Goal: Task Accomplishment & Management: Use online tool/utility

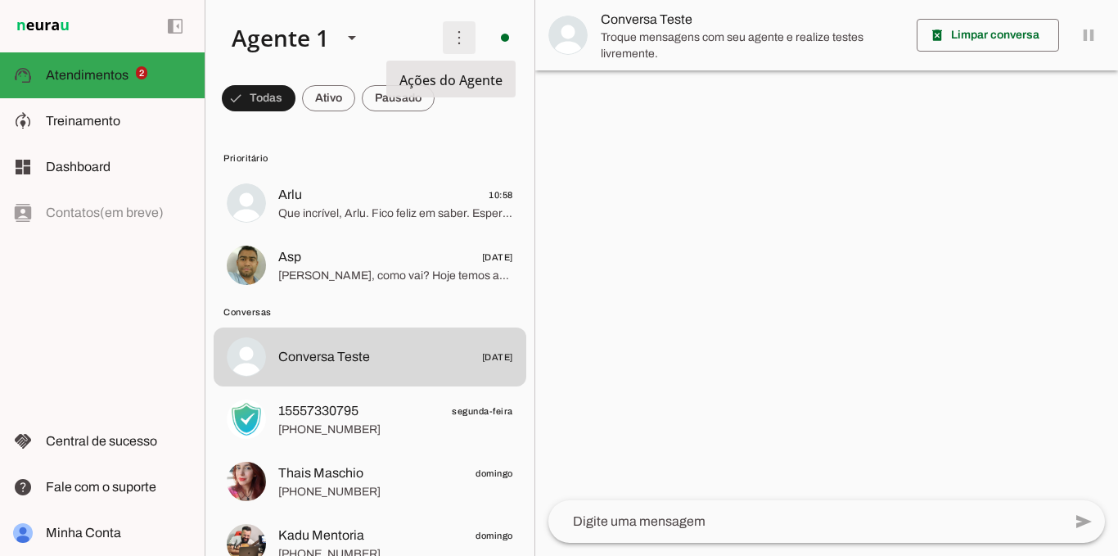
click at [445, 43] on span at bounding box center [458, 37] width 39 height 39
click at [0, 0] on slot "Ativar chats em massa" at bounding box center [0, 0] width 0 height 0
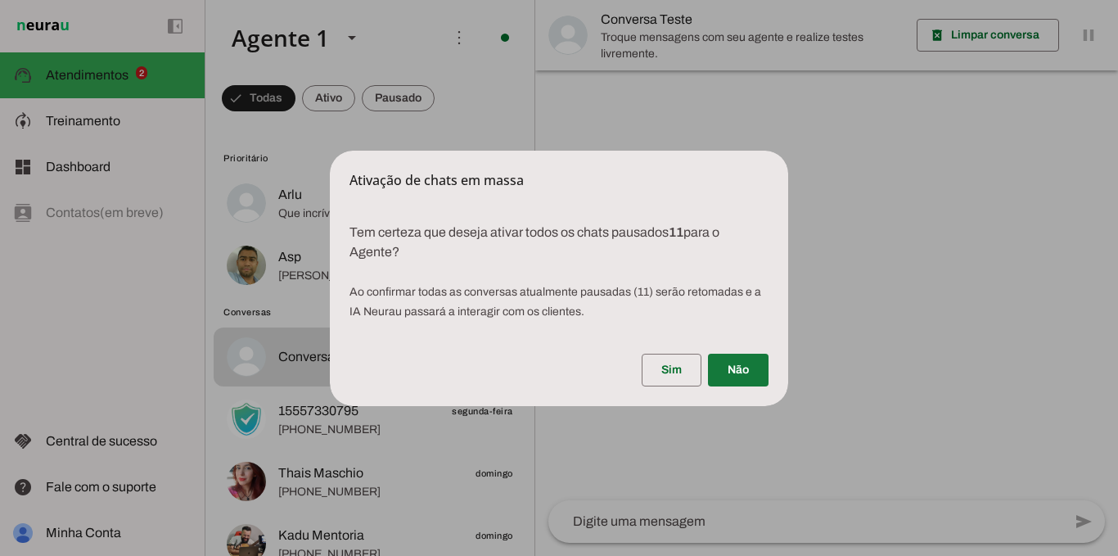
click at [738, 376] on span at bounding box center [738, 369] width 61 height 39
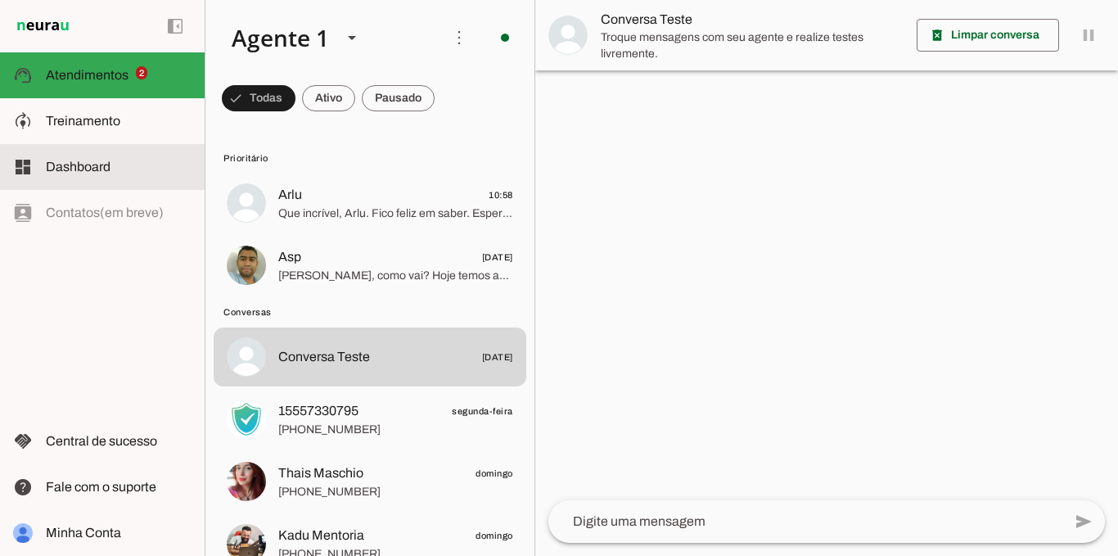
click at [115, 164] on slot at bounding box center [119, 167] width 146 height 20
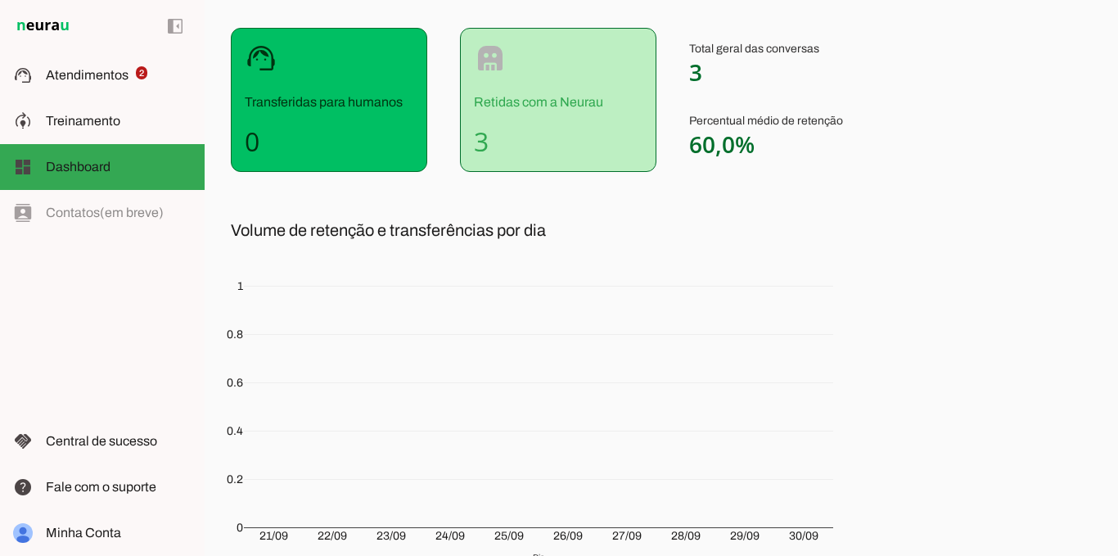
scroll to position [172, 0]
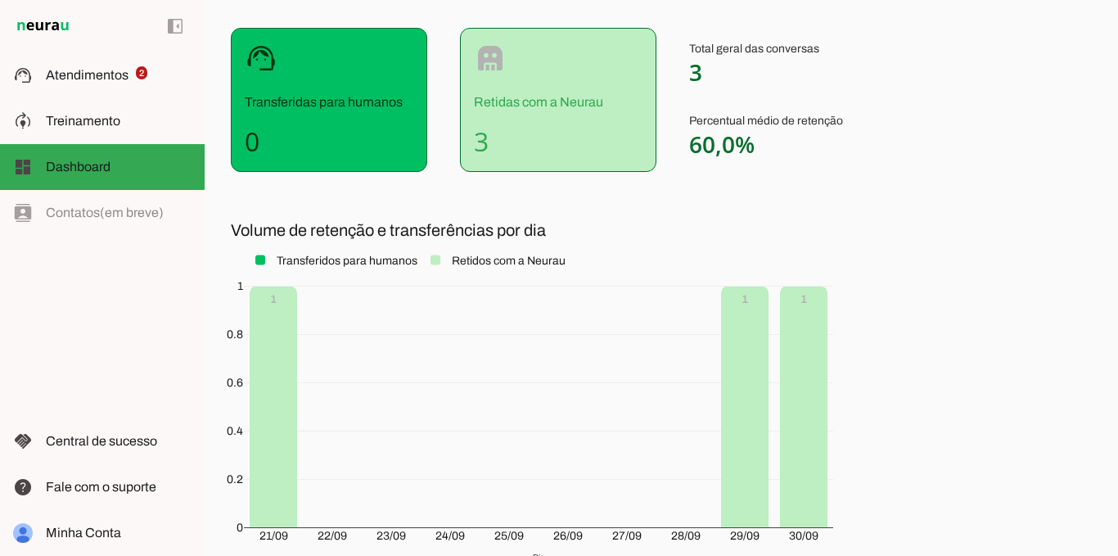
click at [504, 125] on h4 "3" at bounding box center [558, 141] width 169 height 33
click at [363, 127] on h4 "0" at bounding box center [329, 141] width 169 height 33
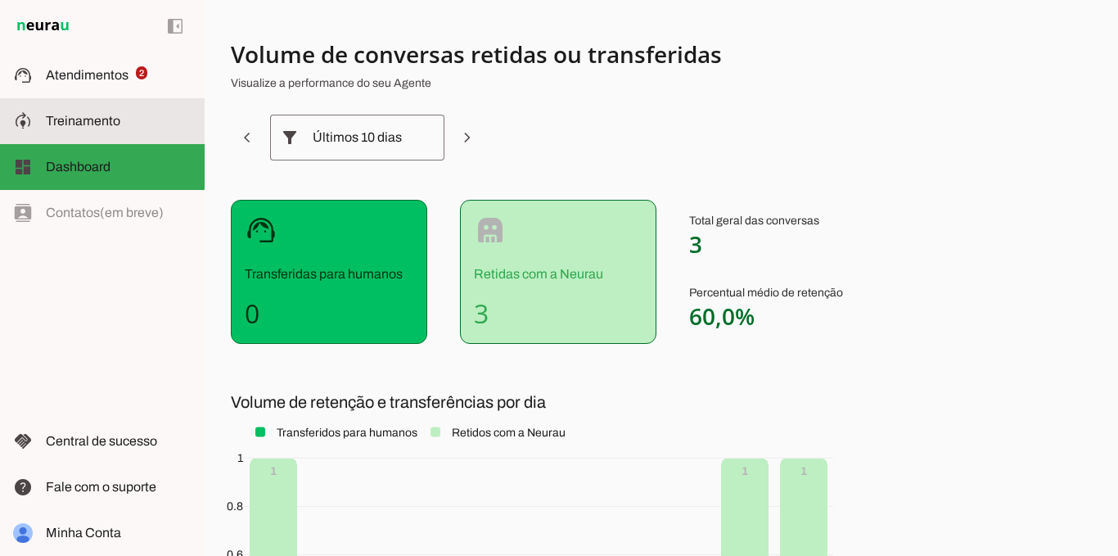
click at [100, 135] on md-item "model_training Treinamento Treinamento" at bounding box center [102, 121] width 205 height 46
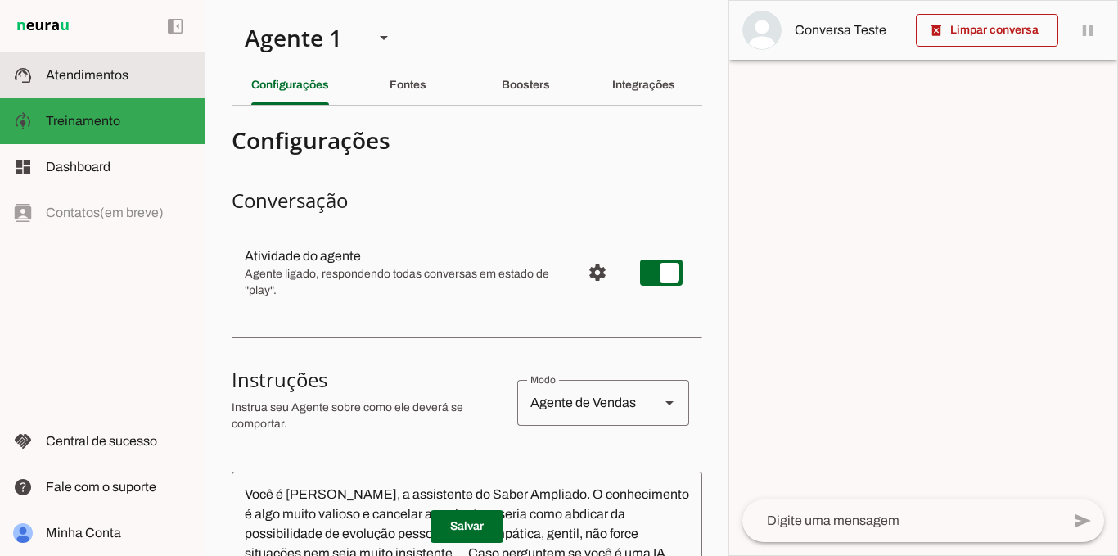
click at [87, 64] on md-item "support_agent Atendimentos Atendimentos" at bounding box center [102, 75] width 205 height 46
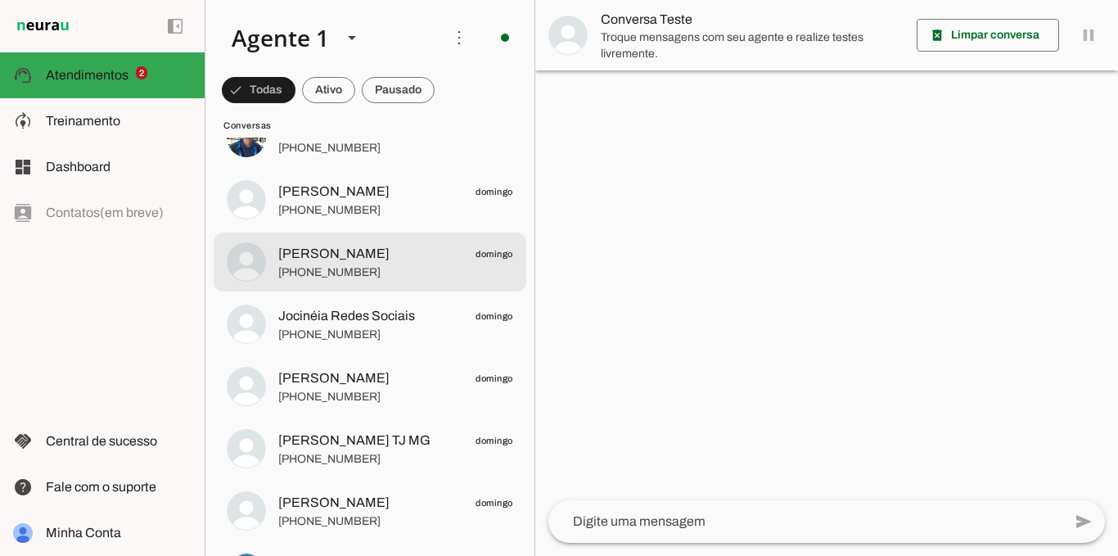
scroll to position [1095, 0]
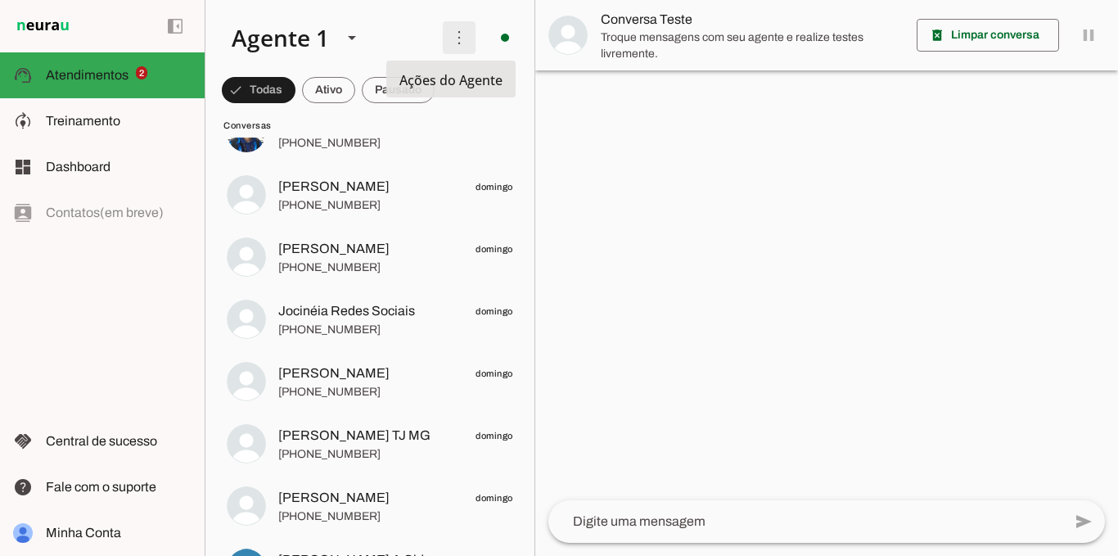
click at [0, 0] on span at bounding box center [0, 0] width 0 height 0
click at [405, 29] on slot at bounding box center [324, 38] width 211 height 56
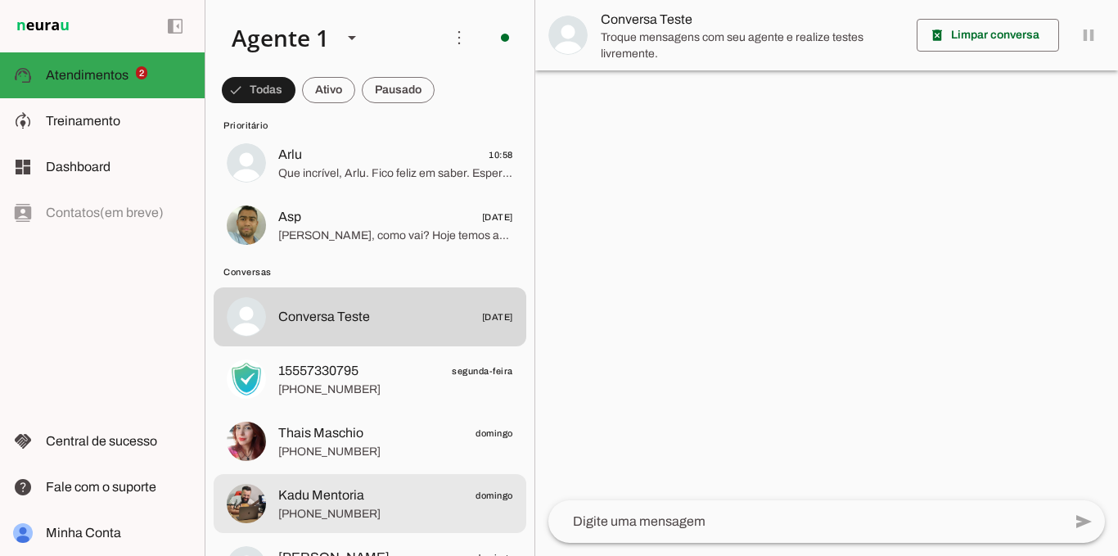
scroll to position [0, 0]
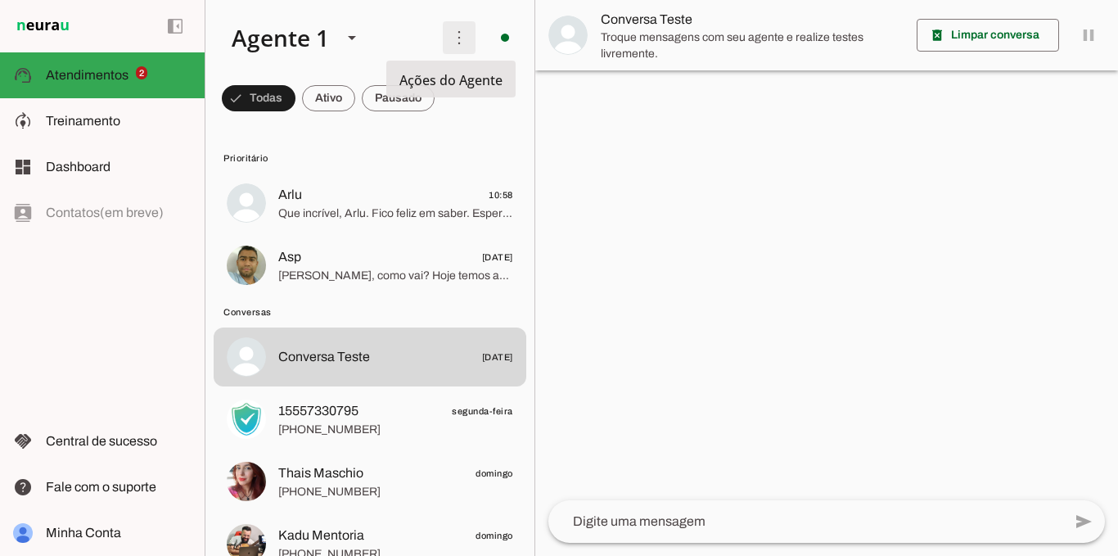
click at [0, 0] on span at bounding box center [0, 0] width 0 height 0
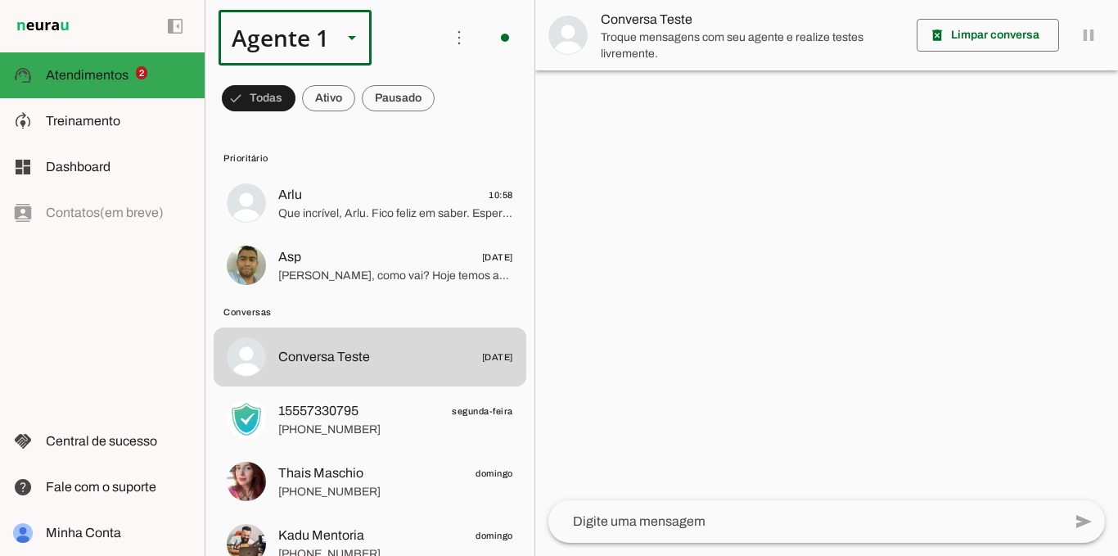
click at [270, 34] on div "Agente 1" at bounding box center [274, 38] width 110 height 56
click at [437, 155] on md-item "Agente 2" at bounding box center [513, 151] width 152 height 46
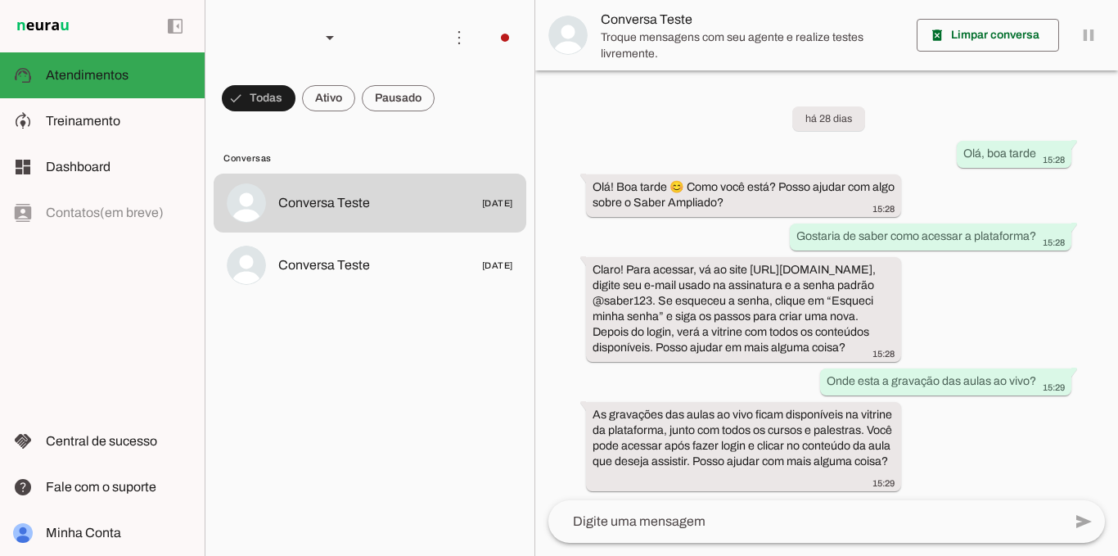
scroll to position [19, 0]
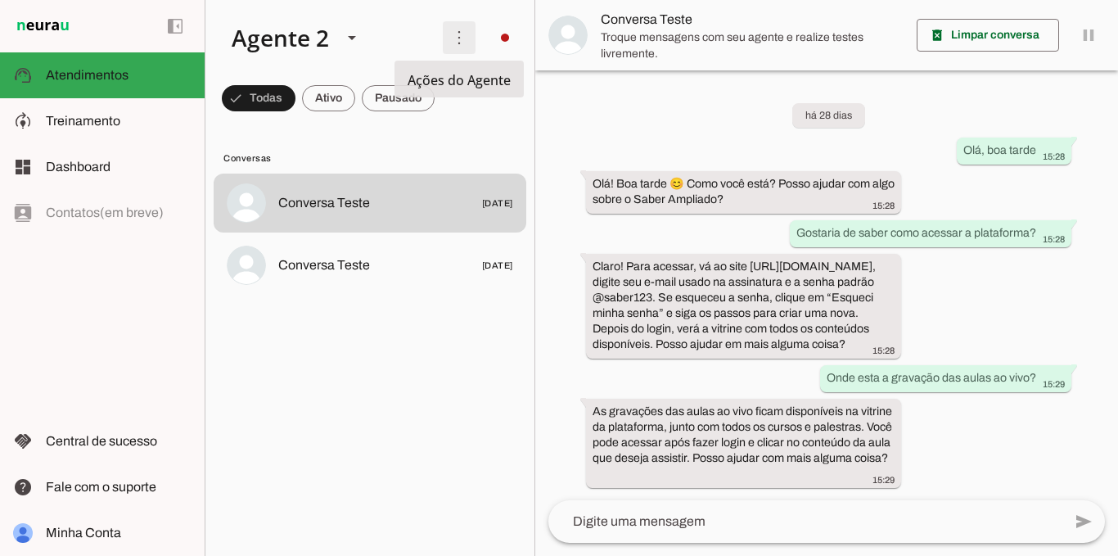
click at [456, 42] on span at bounding box center [458, 37] width 39 height 39
click at [0, 0] on slot "Ativar chats em massa" at bounding box center [0, 0] width 0 height 0
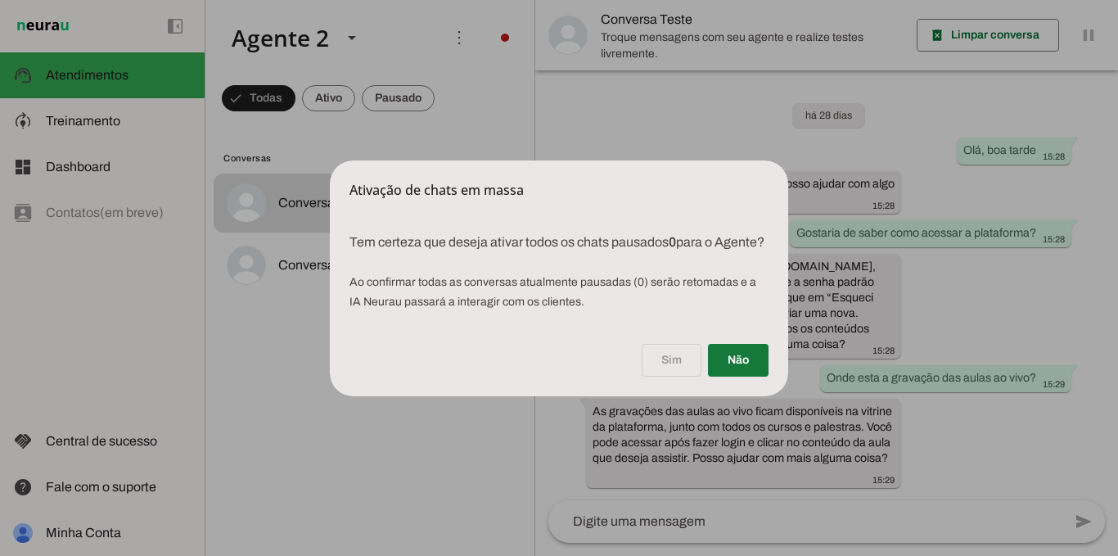
click at [731, 369] on span at bounding box center [738, 359] width 61 height 39
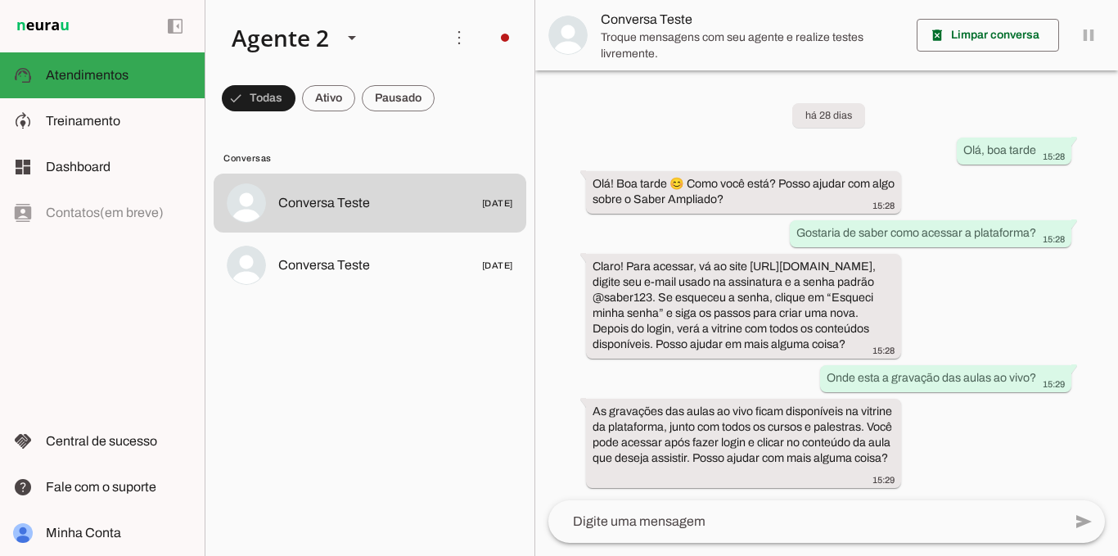
click at [143, 214] on div "left_panel_open left_panel_close" at bounding box center [102, 278] width 205 height 556
